Goal: Task Accomplishment & Management: Complete application form

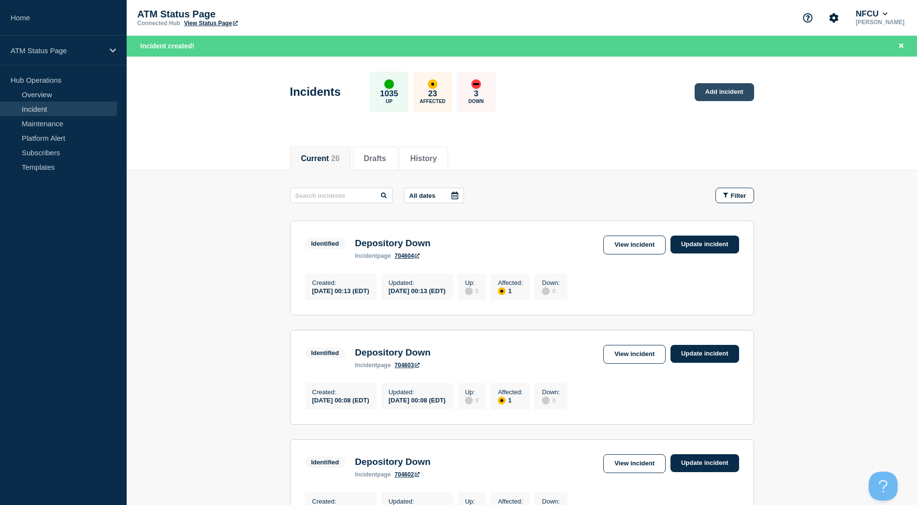
click at [718, 95] on link "Add incident" at bounding box center [723, 92] width 59 height 18
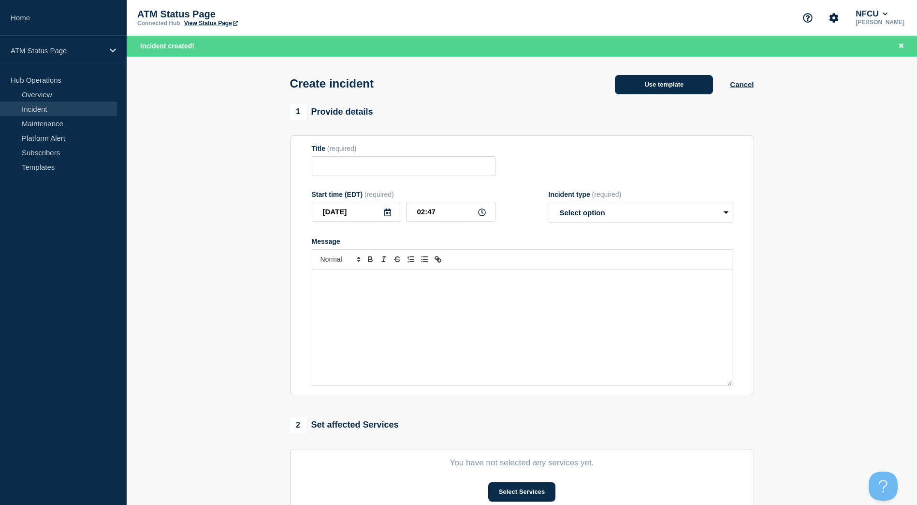
drag, startPoint x: 718, startPoint y: 95, endPoint x: 687, endPoint y: 88, distance: 31.2
click at [687, 88] on button "Use template" at bounding box center [664, 84] width 98 height 19
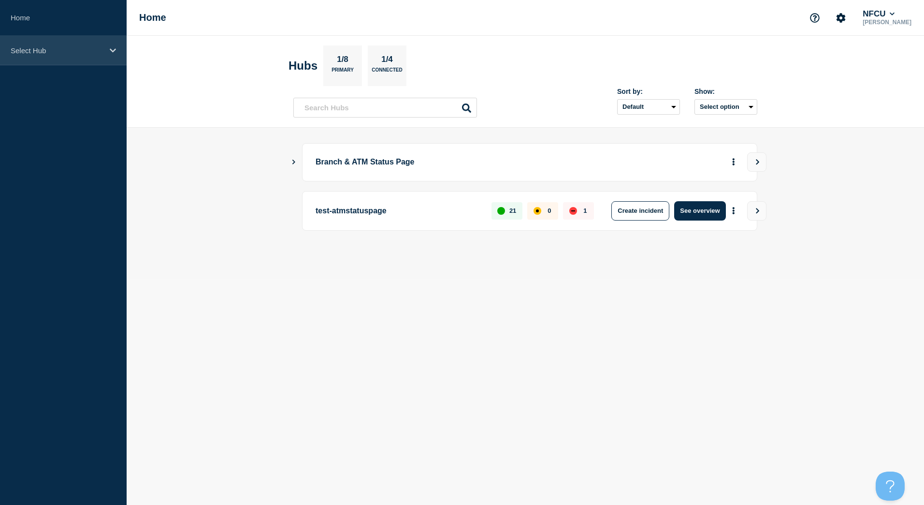
click at [46, 60] on div "Select Hub" at bounding box center [63, 50] width 127 height 29
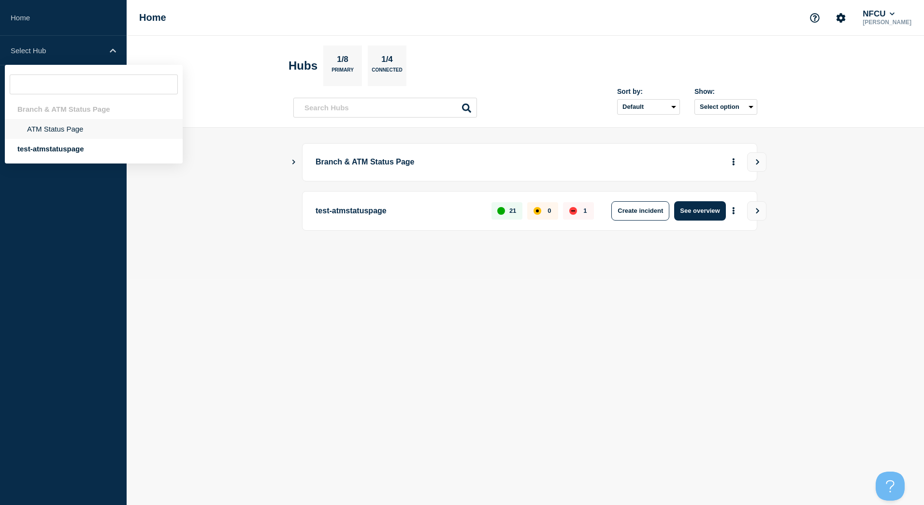
click at [38, 129] on li "ATM Status Page" at bounding box center [94, 129] width 178 height 20
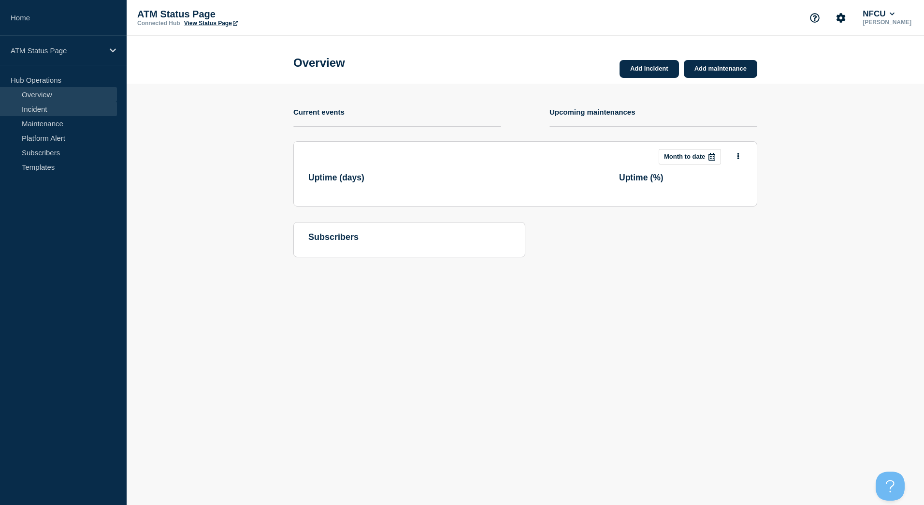
click at [81, 114] on link "Incident" at bounding box center [58, 108] width 117 height 14
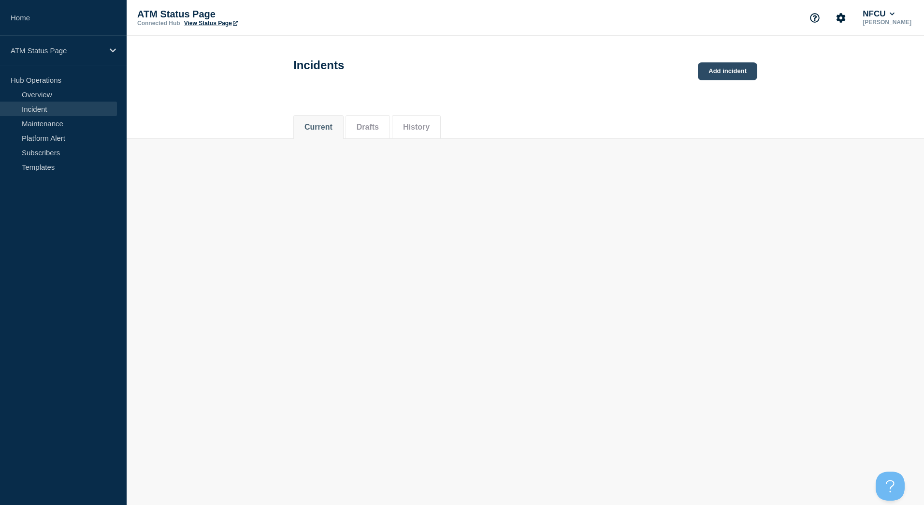
click at [726, 70] on link "Add incident" at bounding box center [727, 71] width 59 height 18
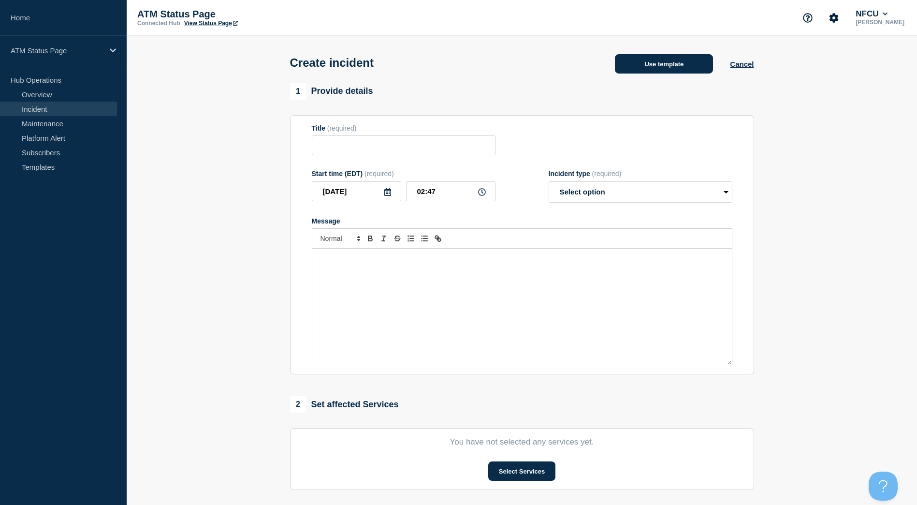
click at [677, 62] on button "Use template" at bounding box center [664, 63] width 98 height 19
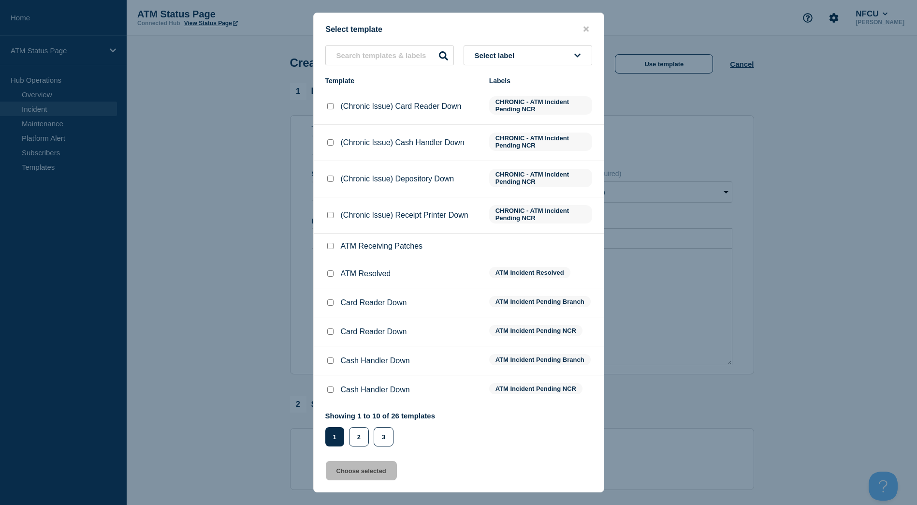
click at [554, 56] on button "Select label" at bounding box center [527, 55] width 129 height 20
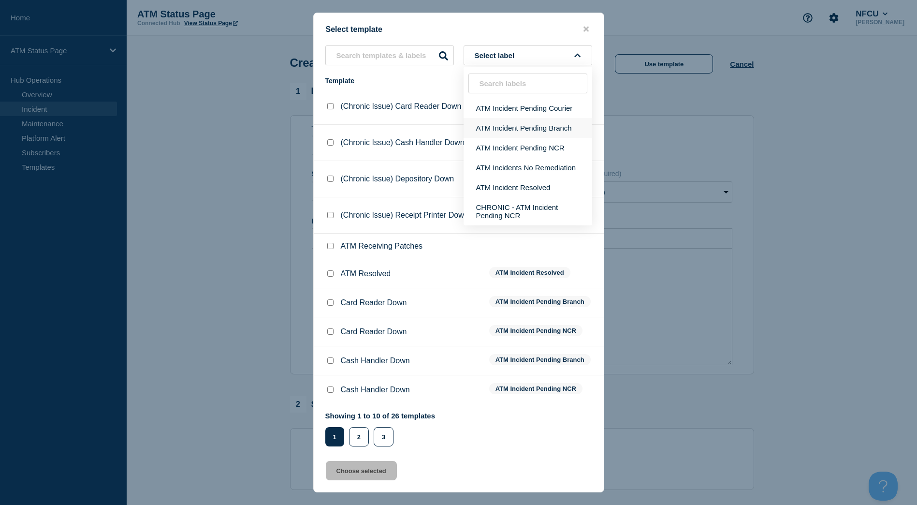
click at [545, 120] on button "ATM Incident Pending Branch" at bounding box center [527, 128] width 129 height 20
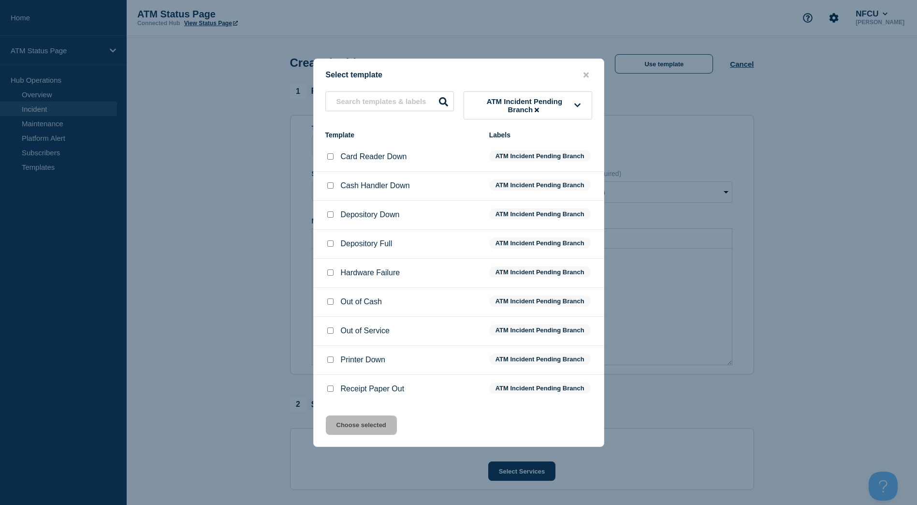
click at [326, 188] on div at bounding box center [330, 186] width 10 height 10
click at [330, 188] on input "Cash Handler Down checkbox" at bounding box center [330, 185] width 6 height 6
checkbox input "true"
click at [391, 426] on button "Choose selected" at bounding box center [361, 424] width 71 height 19
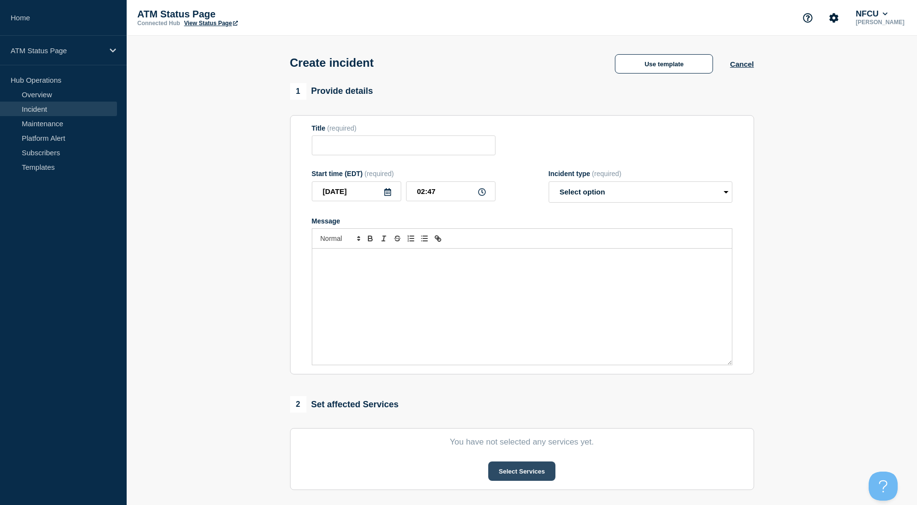
click at [500, 471] on button "Select Services" at bounding box center [521, 470] width 67 height 19
type input "Cash Handler Down"
select select "identified"
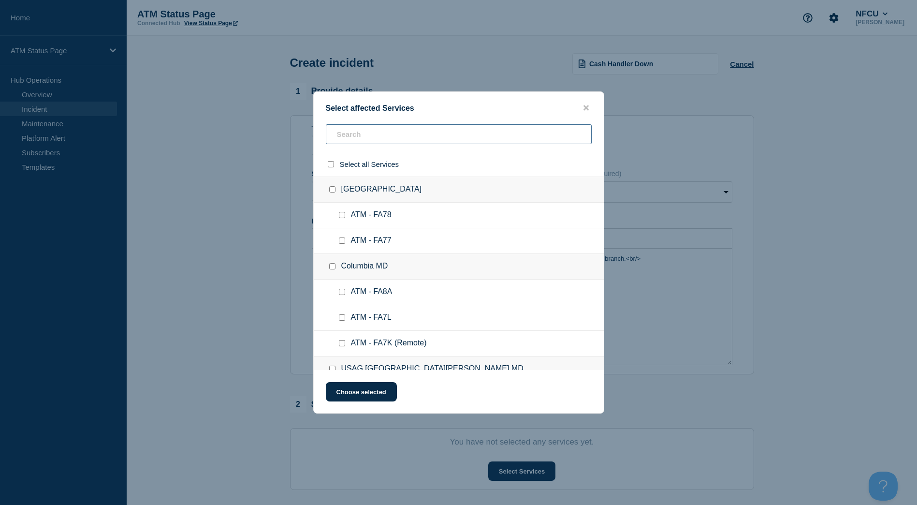
click at [399, 133] on input "text" at bounding box center [459, 134] width 266 height 20
paste input "FCRI"
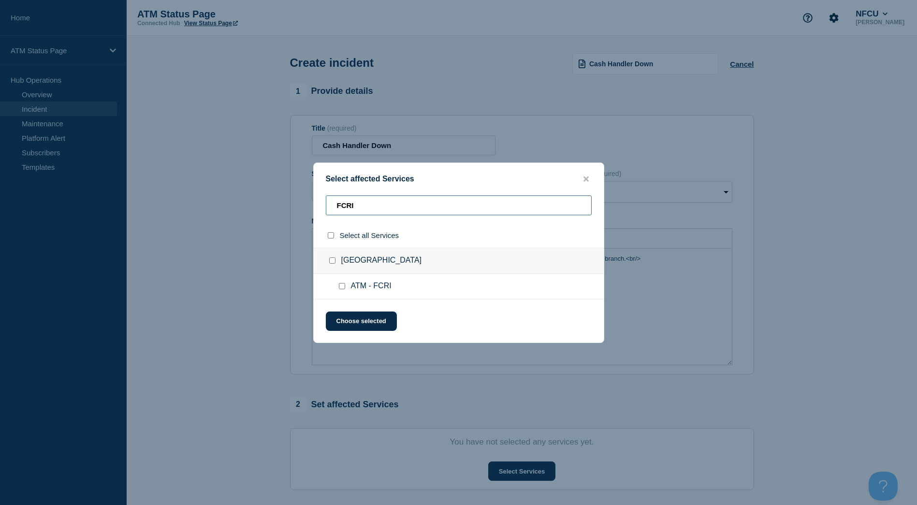
type input "FCRI"
click at [339, 283] on div at bounding box center [344, 286] width 14 height 10
click at [339, 284] on input "ATM - FCRI checkbox" at bounding box center [342, 286] width 6 height 6
checkbox input "true"
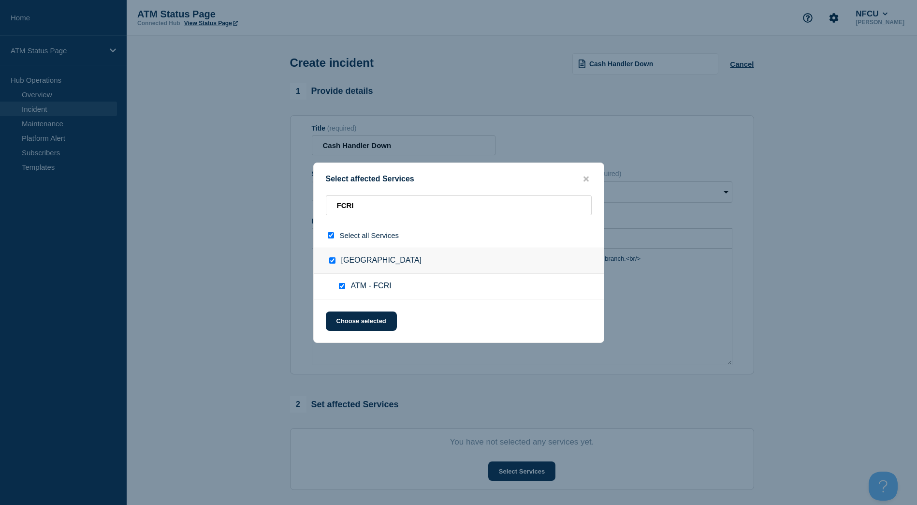
checkbox input "true"
click at [348, 315] on button "Choose selected" at bounding box center [361, 320] width 71 height 19
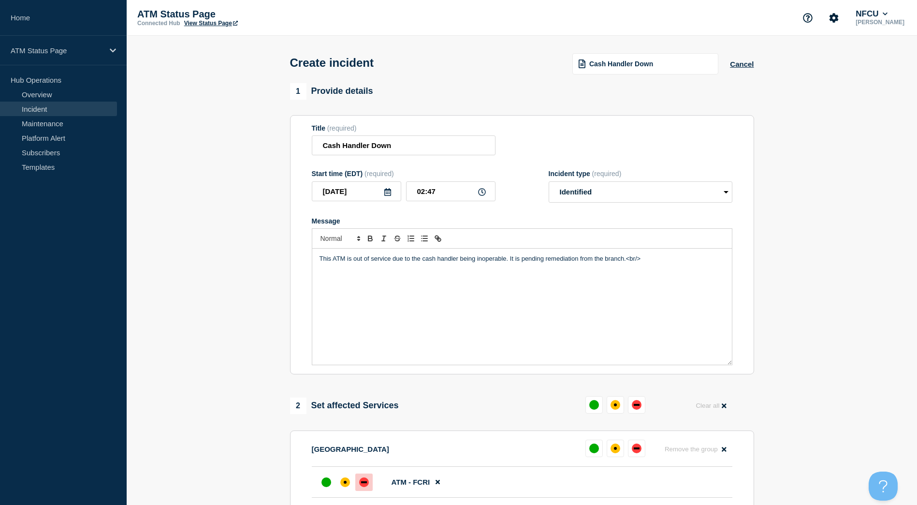
click at [362, 477] on div at bounding box center [363, 481] width 17 height 17
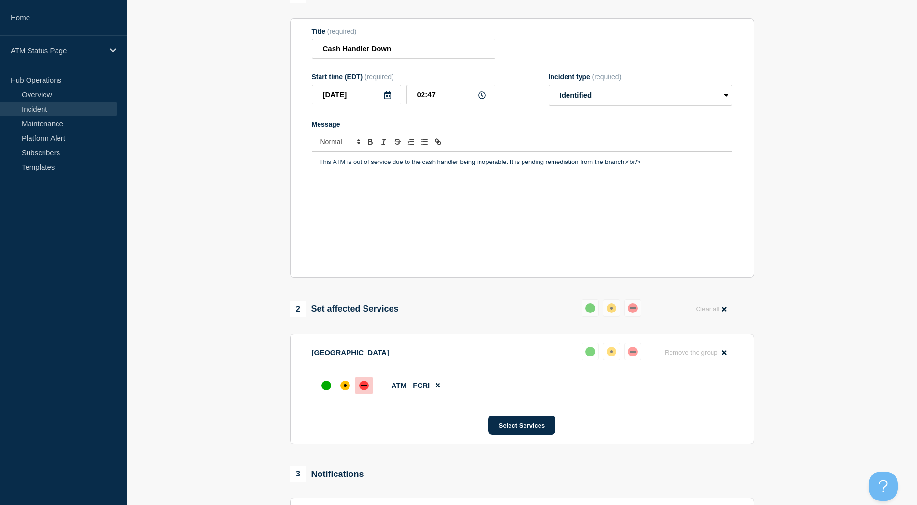
scroll to position [193, 0]
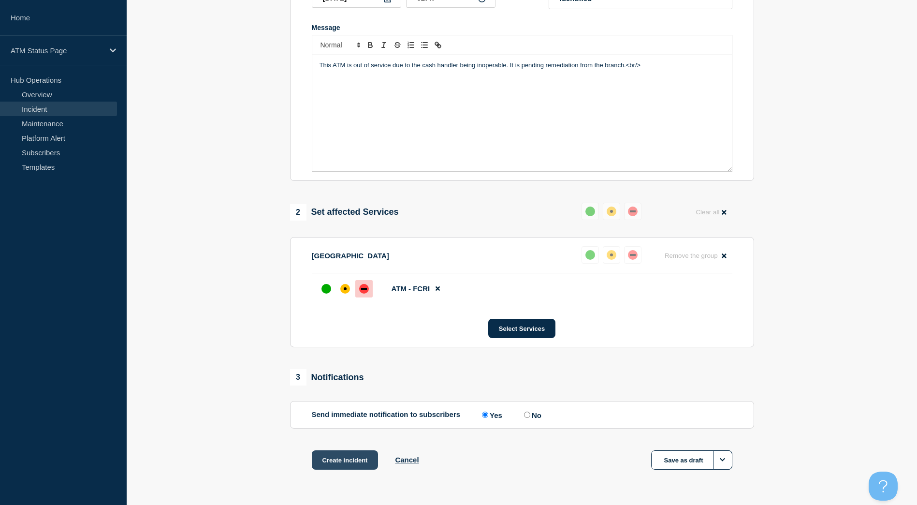
click at [357, 460] on button "Create incident" at bounding box center [345, 459] width 67 height 19
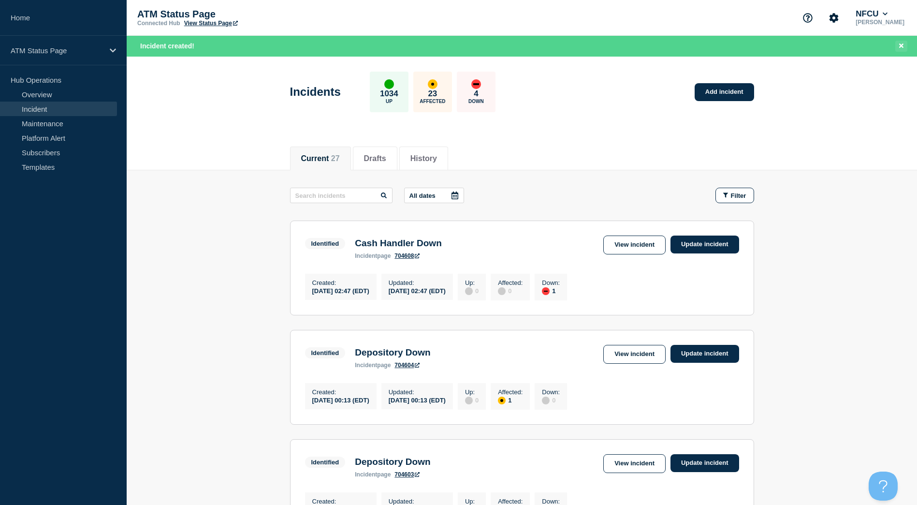
click at [897, 41] on button "Close banner" at bounding box center [901, 46] width 12 height 11
